Goal: Information Seeking & Learning: Check status

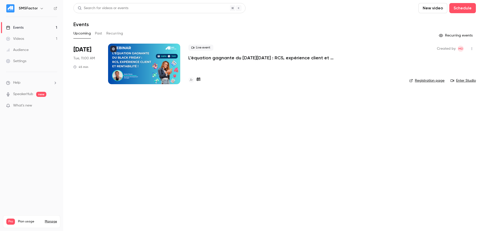
click at [226, 58] on p "L'équation gagnante du [DATE][DATE] : RCS, expérience client et rentabilité !" at bounding box center [264, 58] width 152 height 6
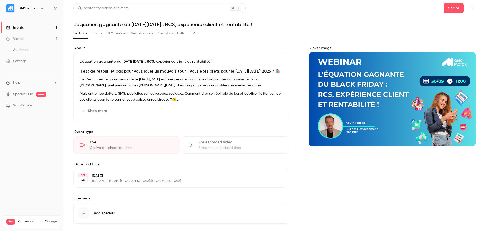
click at [136, 32] on button "Registrations" at bounding box center [142, 33] width 23 height 8
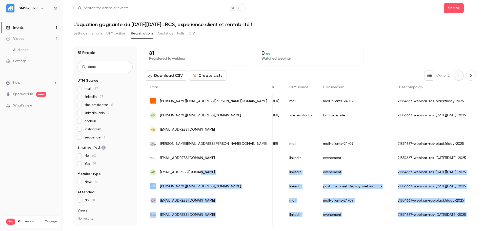
scroll to position [0, 274]
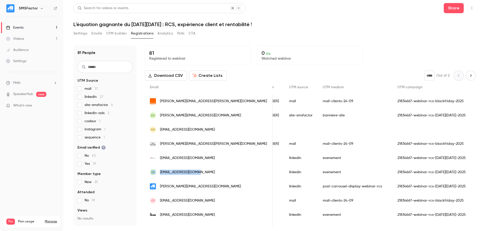
drag, startPoint x: 219, startPoint y: 168, endPoint x: 434, endPoint y: 159, distance: 215.1
click at [394, 51] on div "81 Registered to webinar 0 0 % Watched webinar" at bounding box center [310, 56] width 331 height 20
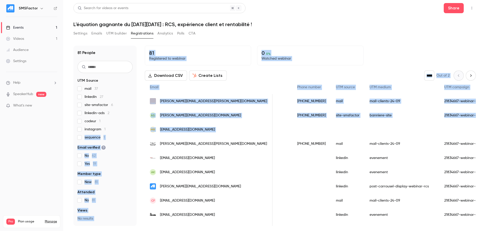
scroll to position [0, 0]
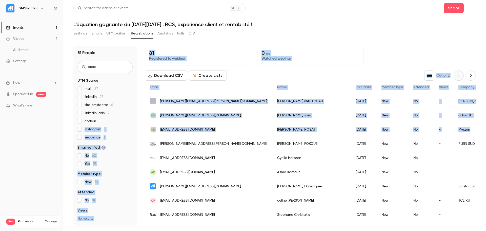
drag, startPoint x: 402, startPoint y: 132, endPoint x: 114, endPoint y: 124, distance: 287.9
click at [114, 124] on div "81 People UTM Source mail 37 linkedin 27 site-smsfactor 6 linkedin-ads 2 codeur…" at bounding box center [274, 136] width 402 height 180
click at [372, 48] on div "81 Registered to webinar 0 0 % Watched webinar" at bounding box center [310, 56] width 331 height 20
